Goal: Check status

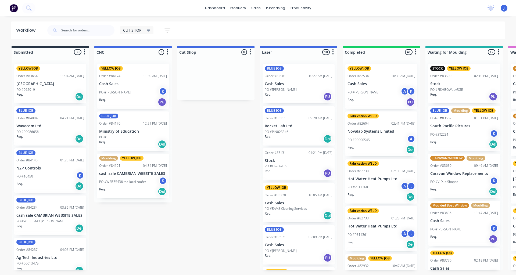
scroll to position [27, 0]
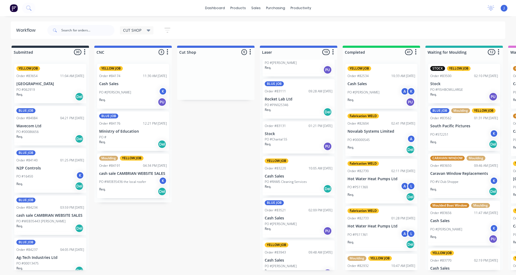
click at [298, 109] on div "Req. Del" at bounding box center [299, 112] width 68 height 9
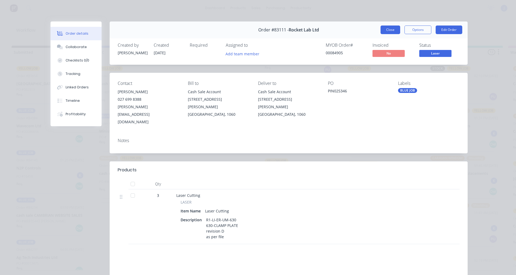
click at [381, 30] on button "Close" at bounding box center [391, 30] width 20 height 9
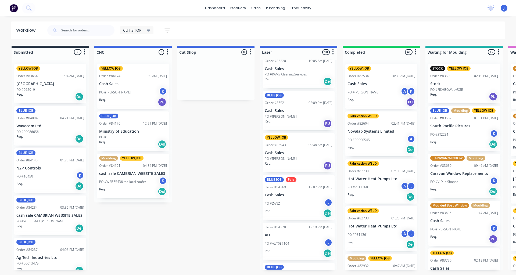
scroll to position [207, 0]
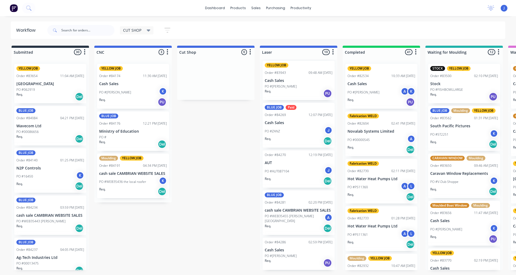
click at [298, 256] on div "PO #[PERSON_NAME]" at bounding box center [299, 256] width 68 height 5
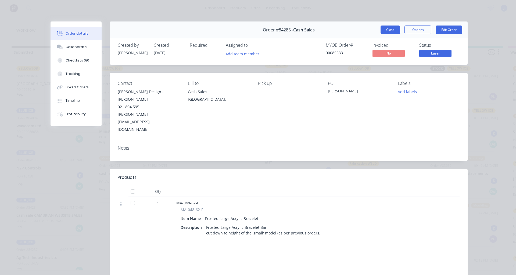
click at [382, 32] on button "Close" at bounding box center [391, 30] width 20 height 9
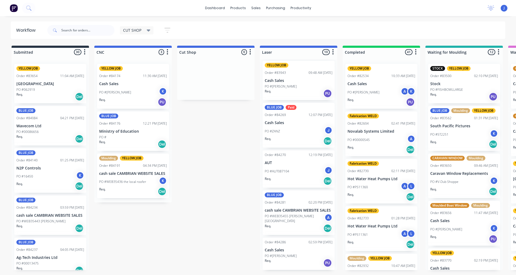
click at [283, 144] on div "Req. Del" at bounding box center [299, 141] width 68 height 9
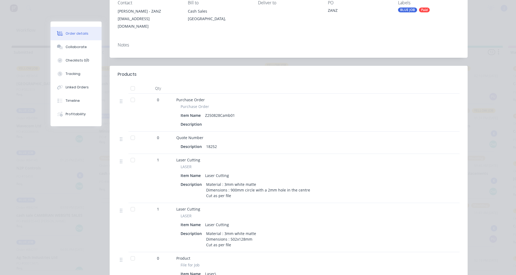
scroll to position [0, 0]
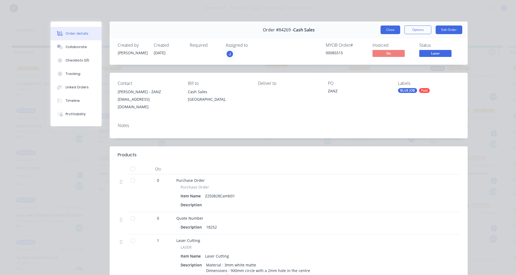
click at [388, 26] on button "Close" at bounding box center [391, 30] width 20 height 9
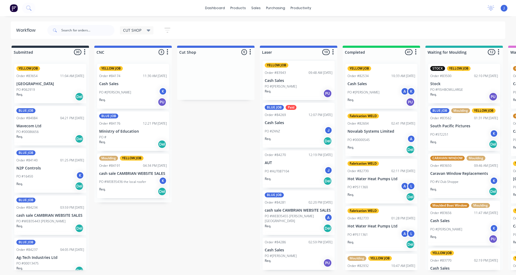
click at [270, 166] on div "Order #84270 12:19 PM [DATE] AUT PO #AUT087104 J Req. Del" at bounding box center [299, 169] width 72 height 37
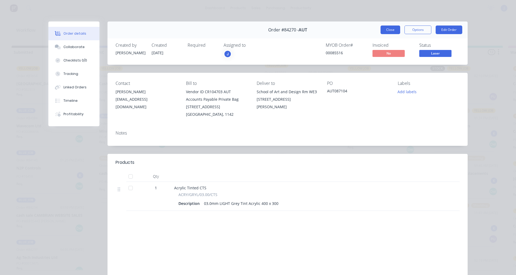
click at [385, 31] on button "Close" at bounding box center [391, 30] width 20 height 9
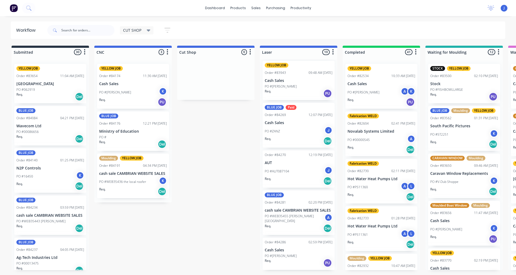
click at [285, 213] on p "cash sale CAMBRIAN WEBSITE SALES" at bounding box center [299, 210] width 68 height 5
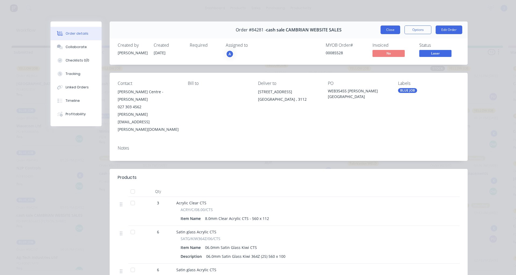
click at [386, 27] on button "Close" at bounding box center [391, 30] width 20 height 9
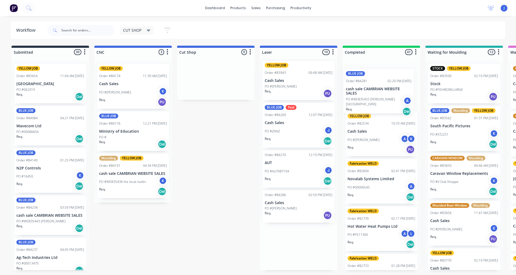
drag, startPoint x: 286, startPoint y: 214, endPoint x: 370, endPoint y: 90, distance: 149.1
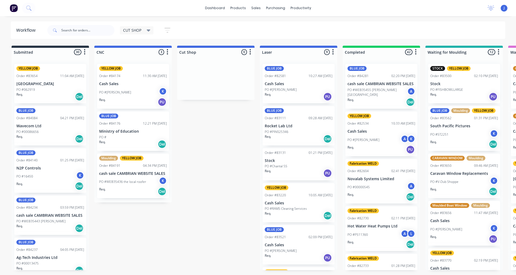
click at [293, 127] on p "Rocket Lab Ltd" at bounding box center [299, 126] width 68 height 5
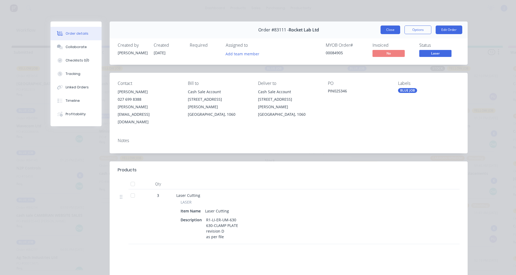
click at [382, 26] on button "Close" at bounding box center [391, 30] width 20 height 9
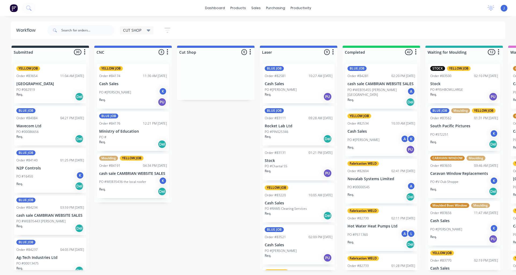
scroll to position [54, 0]
